Goal: Contribute content: Add original content to the website for others to see

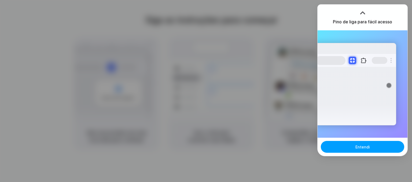
click at [363, 150] on button "Entendi" at bounding box center [363, 147] width 84 height 12
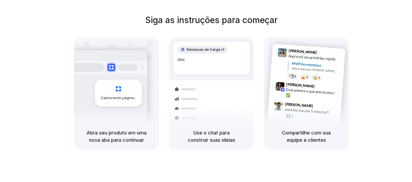
click at [91, 117] on div "Capturando página" at bounding box center [107, 91] width 81 height 82
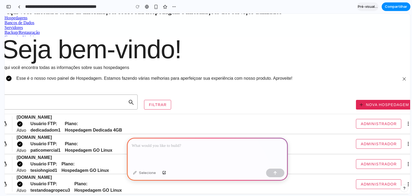
scroll to position [53, 0]
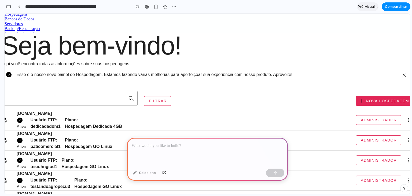
click at [242, 143] on p at bounding box center [207, 146] width 151 height 6
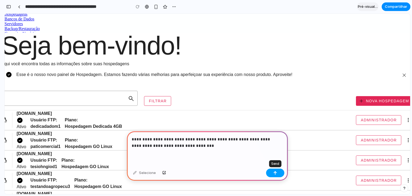
click at [273, 172] on button "button" at bounding box center [275, 173] width 18 height 9
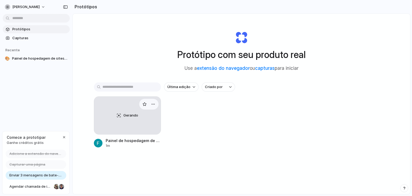
click at [131, 118] on div "Gerando" at bounding box center [127, 116] width 67 height 38
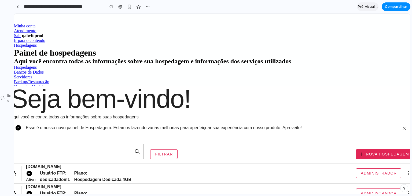
click at [5, 99] on div "Erro" at bounding box center [7, 98] width 14 height 196
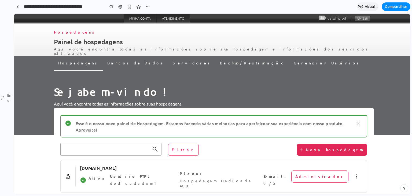
click at [1, 85] on div "Erro" at bounding box center [7, 98] width 14 height 196
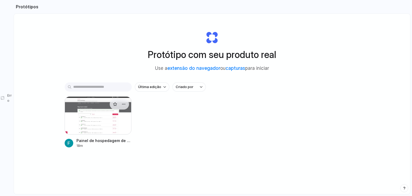
click at [108, 125] on div at bounding box center [98, 115] width 67 height 38
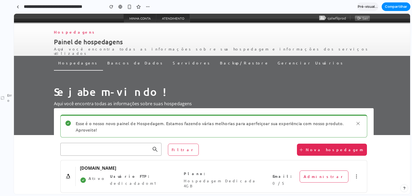
click at [383, 79] on div "Seja bem-vindo! Aqui você encontra todas as informações sobre suas hospedagens" at bounding box center [213, 103] width 337 height 64
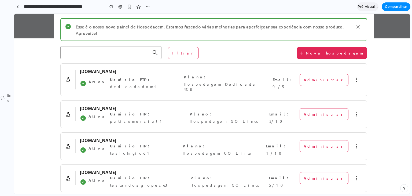
scroll to position [107, 0]
